Goal: Task Accomplishment & Management: Use online tool/utility

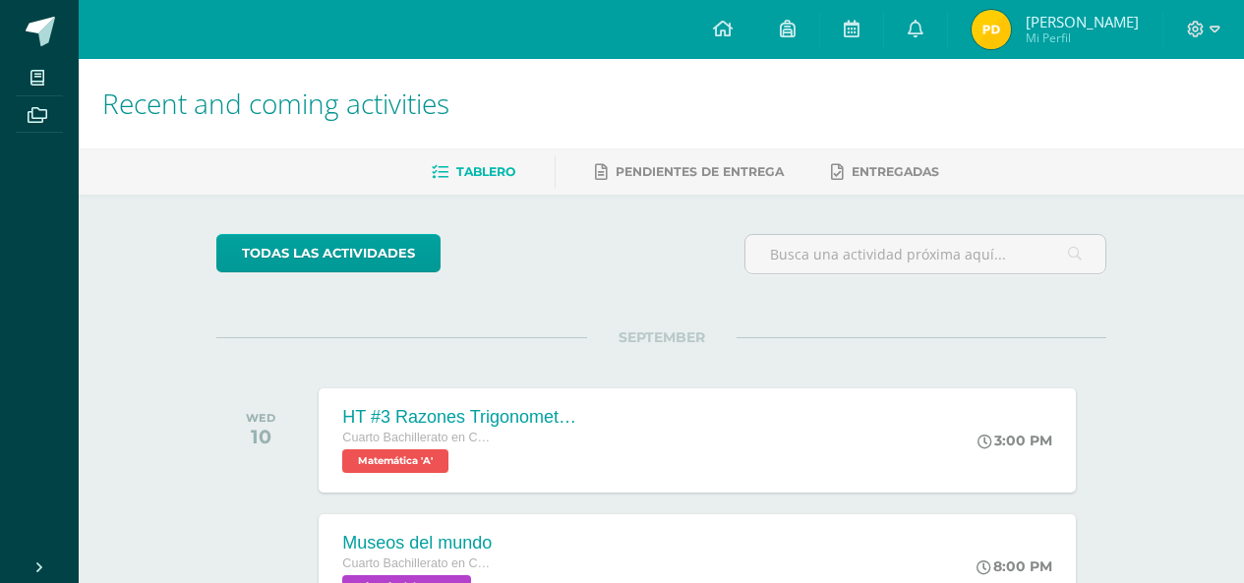
scroll to position [1141, 0]
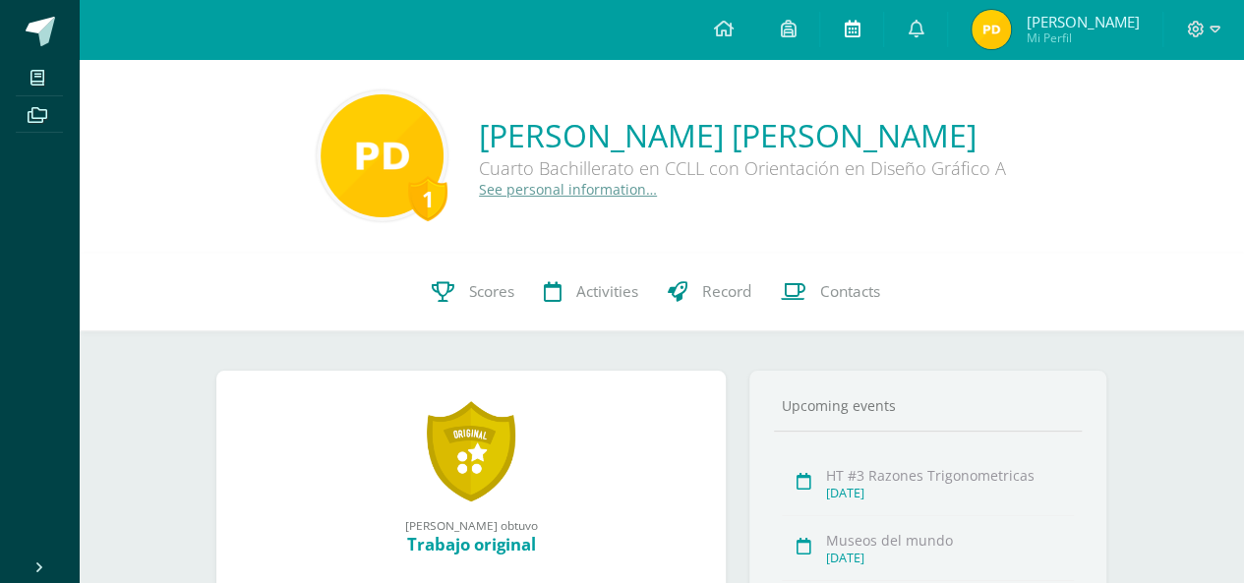
click at [858, 21] on link at bounding box center [851, 29] width 63 height 59
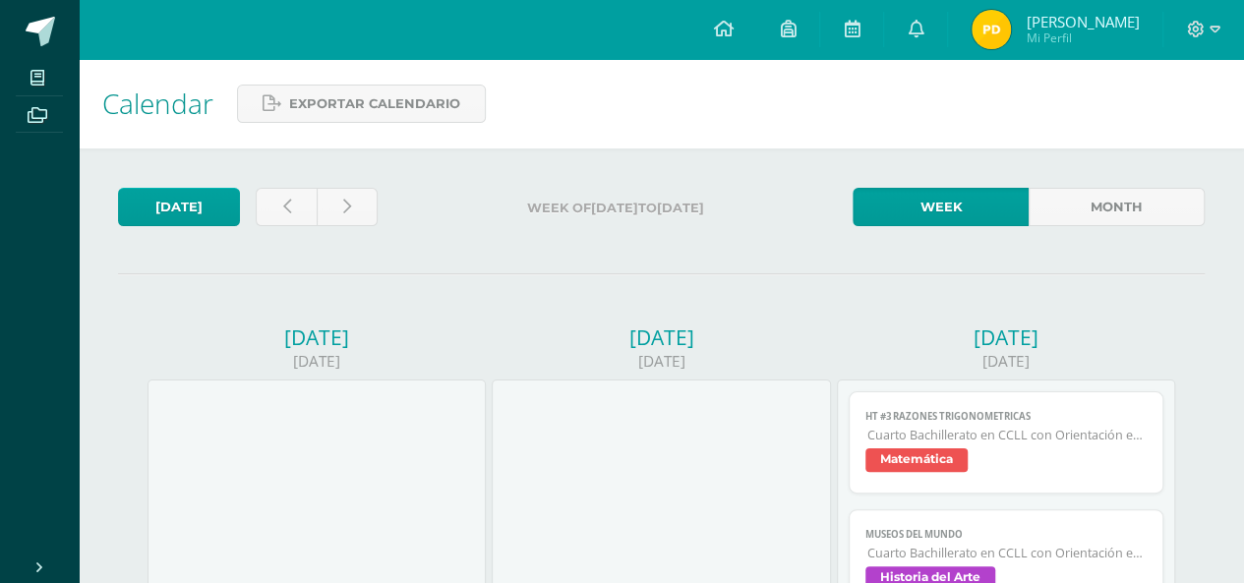
click at [1052, 454] on span "Matemática" at bounding box center [1005, 462] width 281 height 29
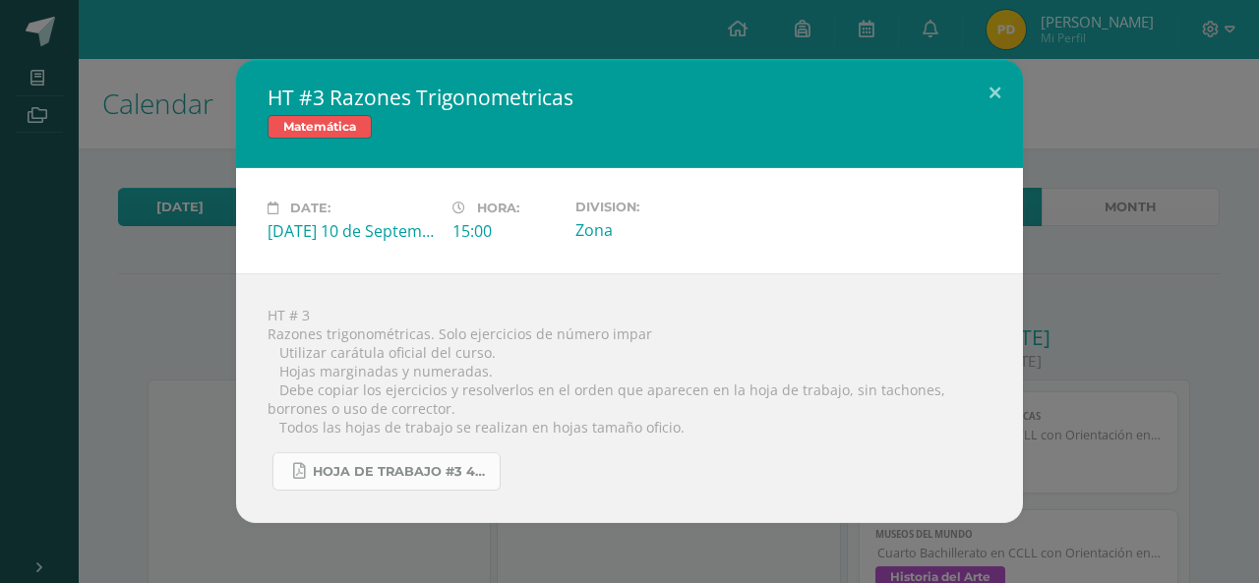
click at [464, 479] on span "Hoja de trabajo #3 4U.pdf" at bounding box center [401, 472] width 177 height 16
click at [982, 89] on button at bounding box center [995, 93] width 56 height 67
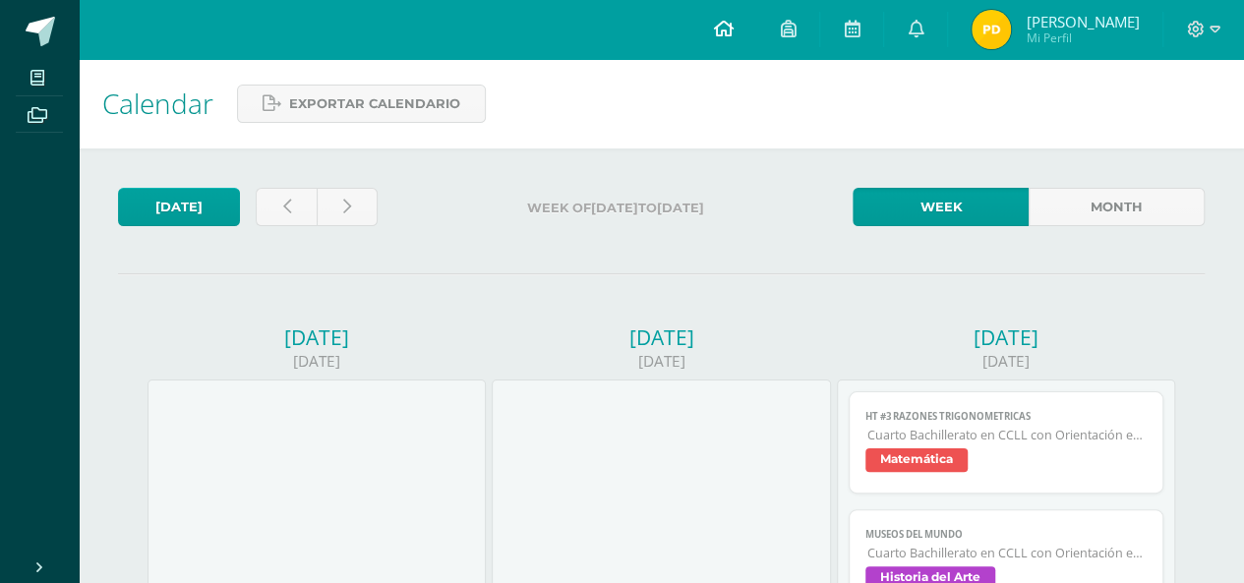
click at [740, 44] on link at bounding box center [722, 29] width 67 height 59
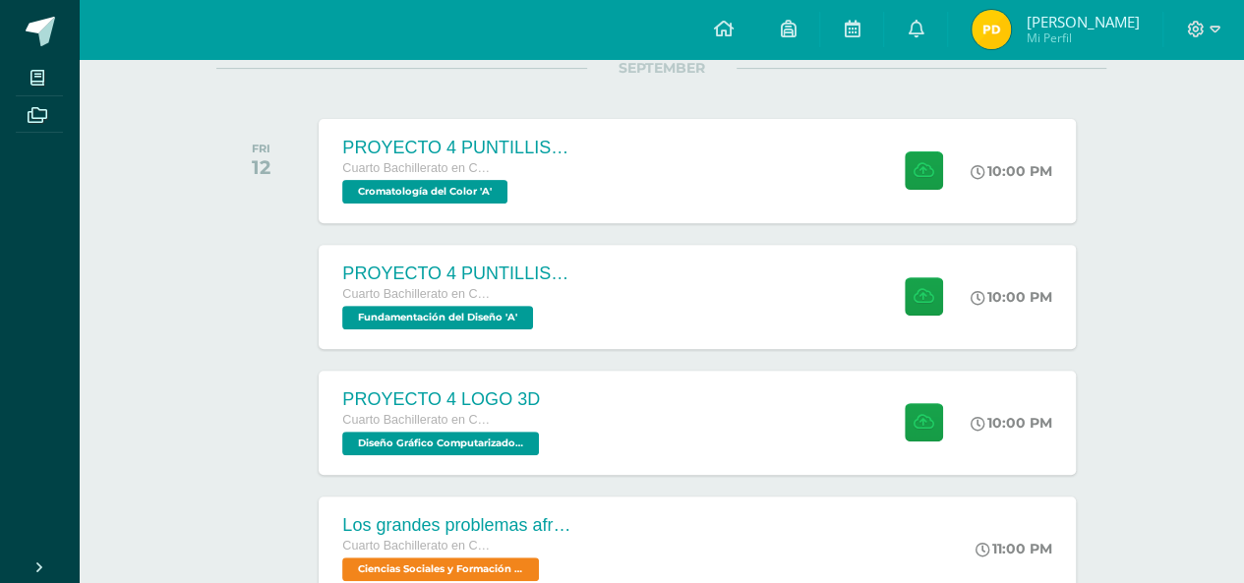
scroll to position [149, 0]
